Goal: Task Accomplishment & Management: Manage account settings

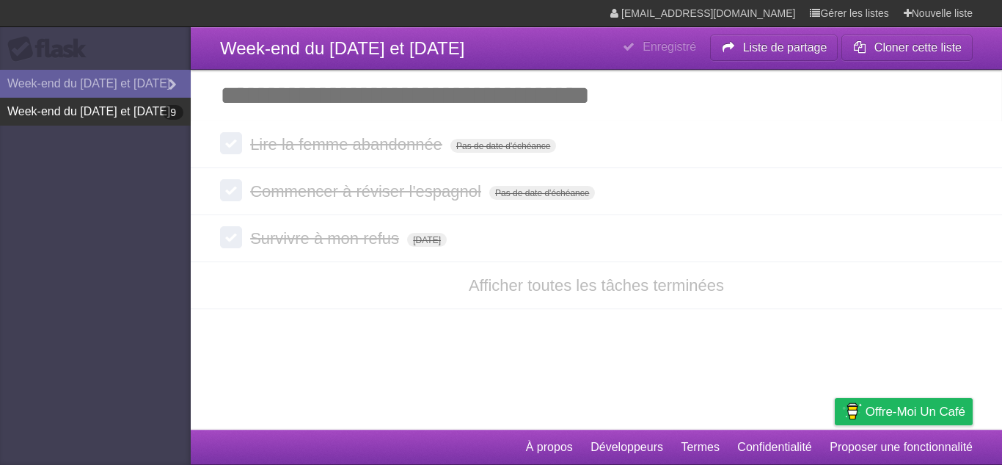
click at [65, 103] on link "Week-end du [DATE] et [DATE] 9" at bounding box center [95, 112] width 191 height 28
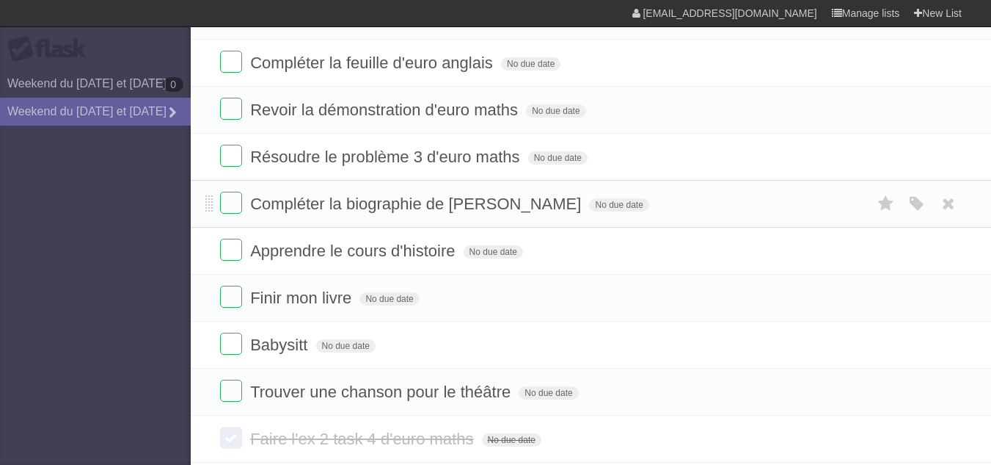
scroll to position [147, 0]
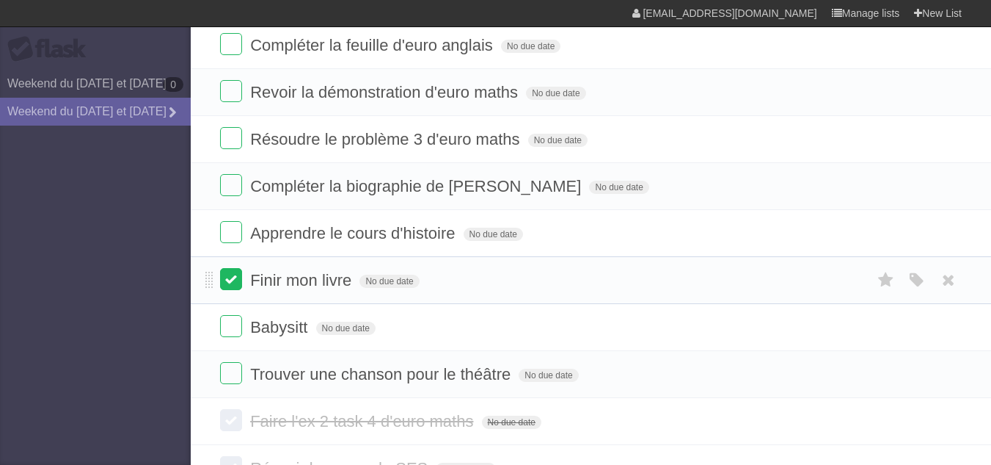
click at [237, 279] on label at bounding box center [231, 279] width 22 height 22
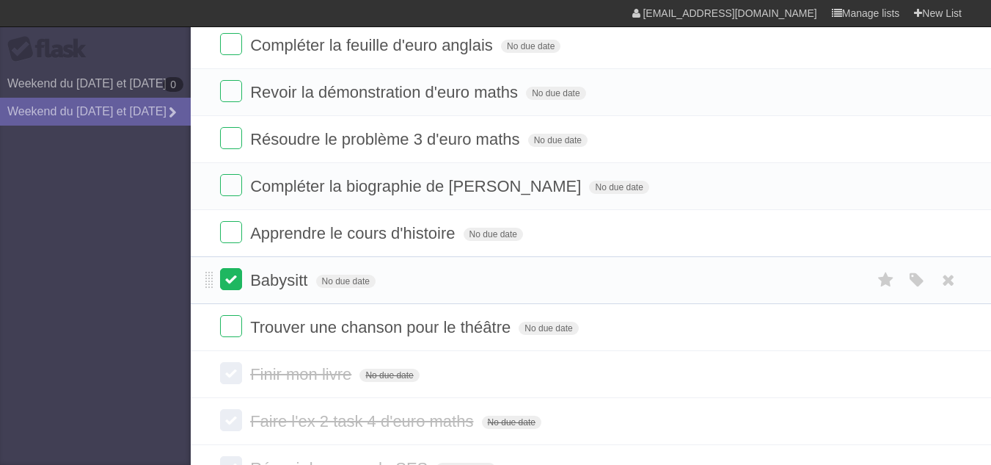
click at [237, 279] on label at bounding box center [231, 279] width 22 height 22
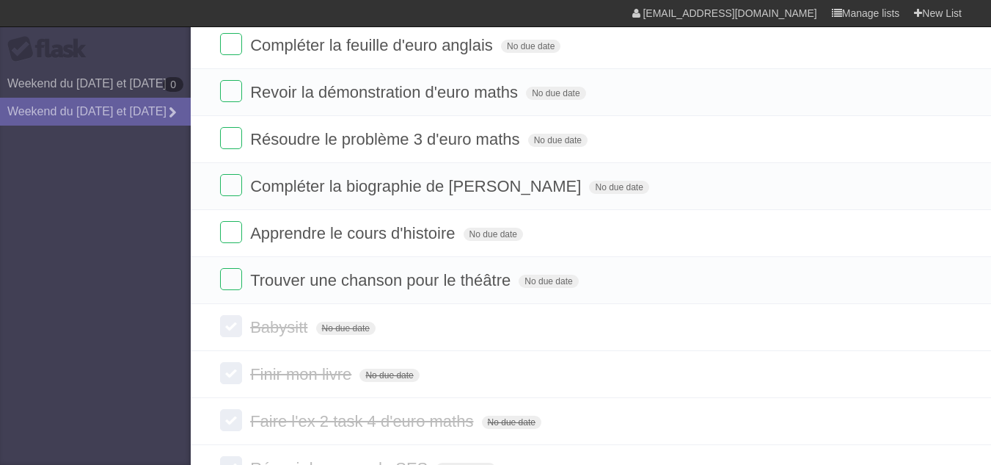
click at [237, 279] on label at bounding box center [231, 279] width 22 height 22
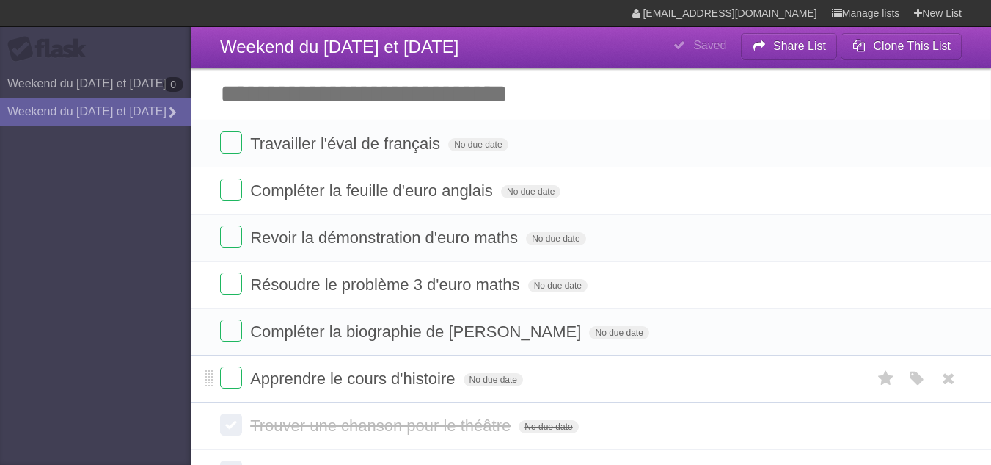
scroll to position [0, 0]
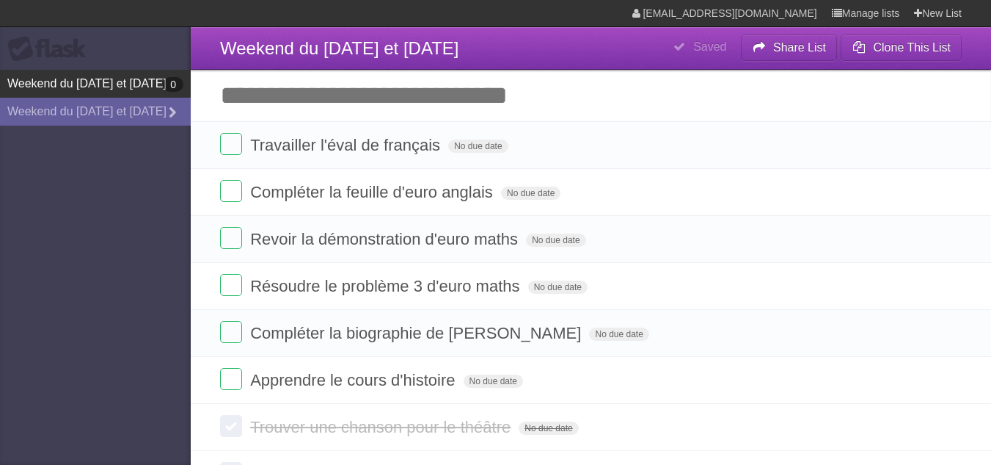
click at [119, 74] on link "Weekend du [DATE] et [DATE] 0" at bounding box center [95, 84] width 191 height 28
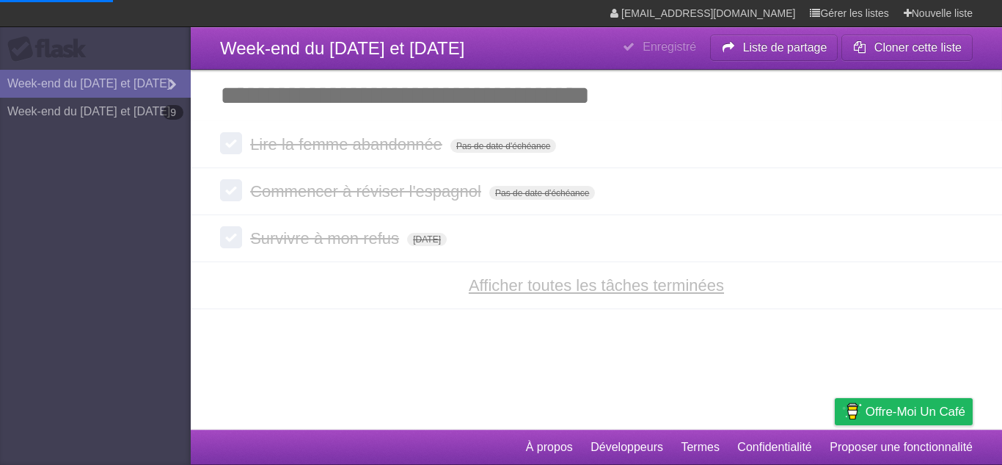
click at [598, 281] on font "Afficher toutes les tâches terminées" at bounding box center [596, 285] width 255 height 18
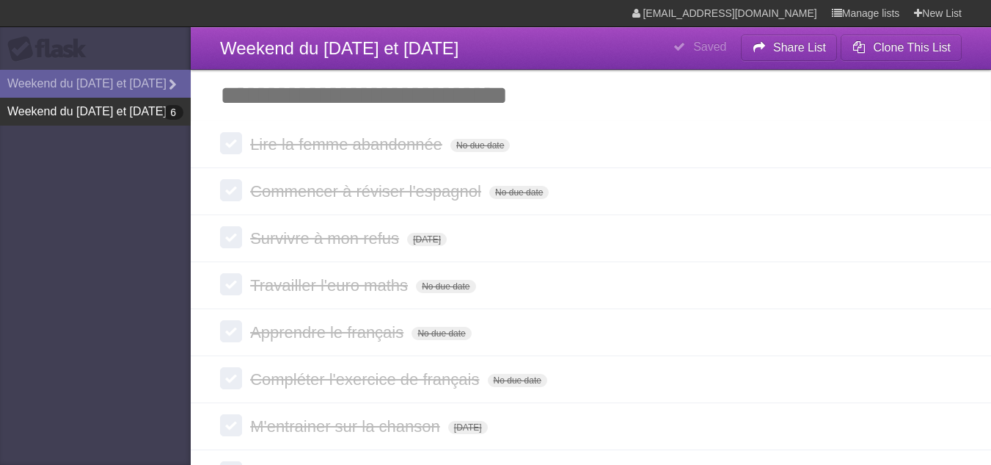
click at [66, 105] on link "Weekend du [DATE] et [DATE] 6" at bounding box center [95, 112] width 191 height 28
